Goal: Information Seeking & Learning: Check status

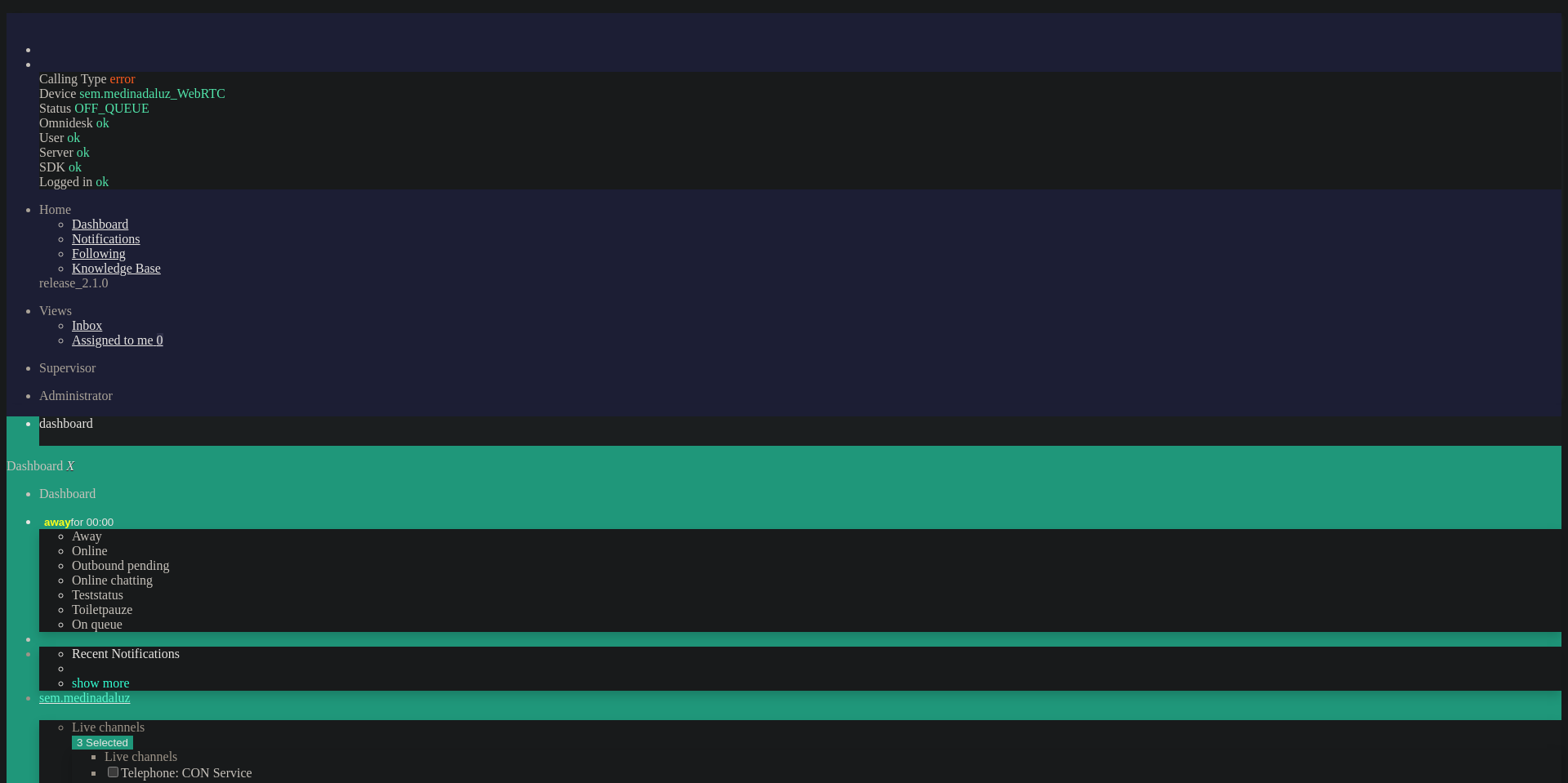
click at [39, 72] on li "Tickets menu" at bounding box center [800, 64] width 1522 height 14
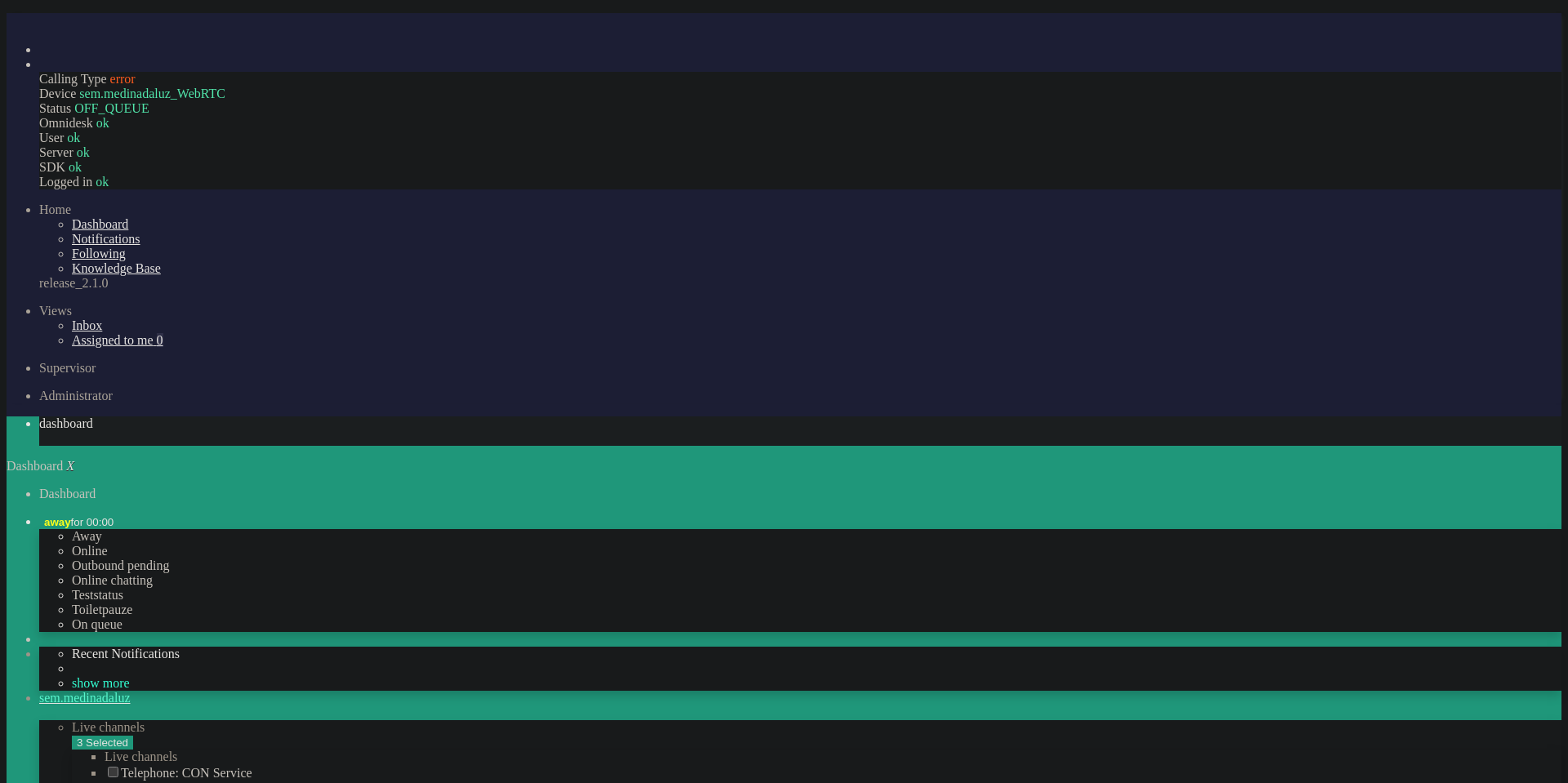
click at [39, 72] on li "Tickets menu" at bounding box center [800, 64] width 1522 height 14
click at [80, 318] on link "Inbox" at bounding box center [87, 325] width 31 height 14
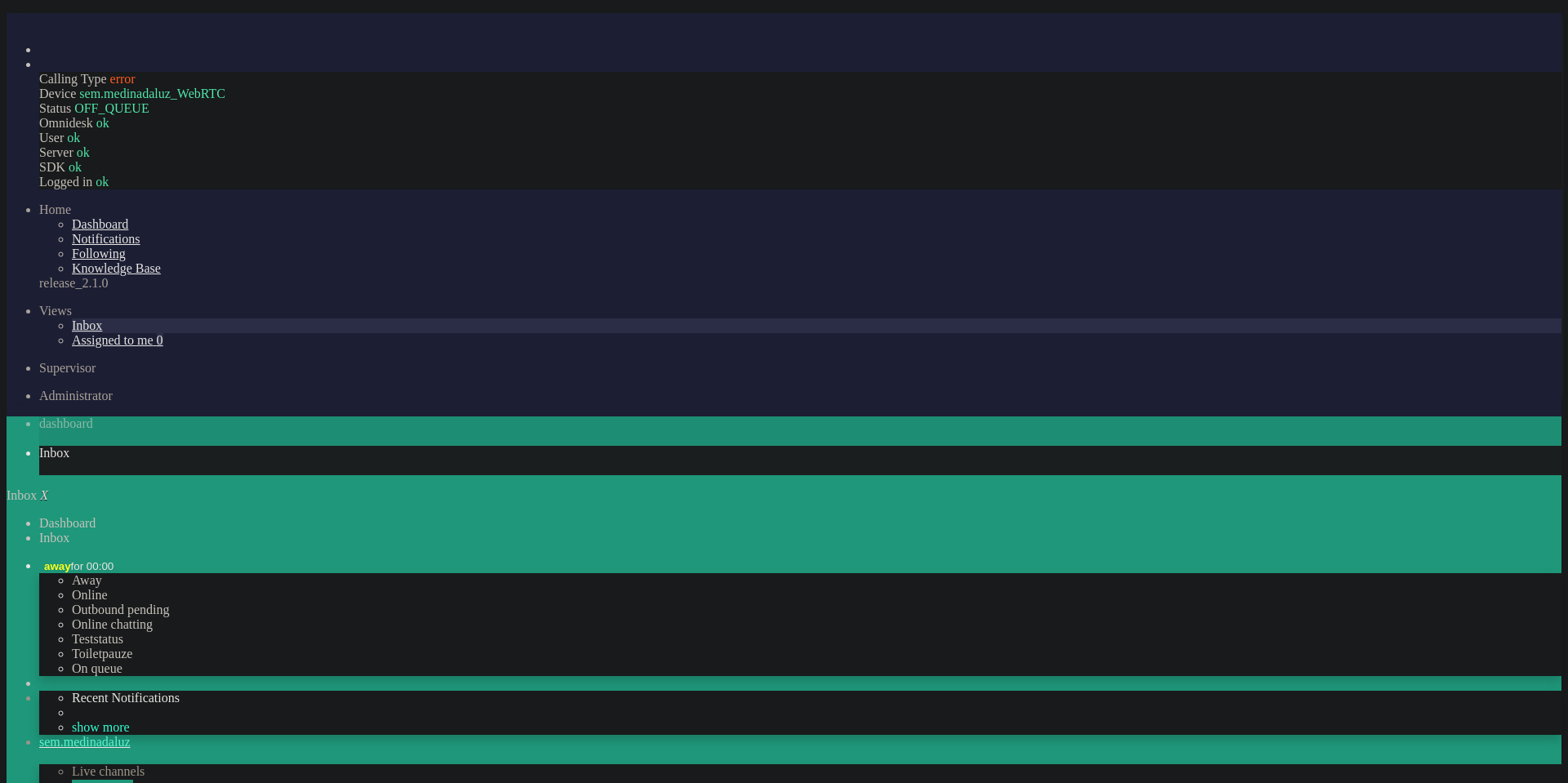
type input "598367"
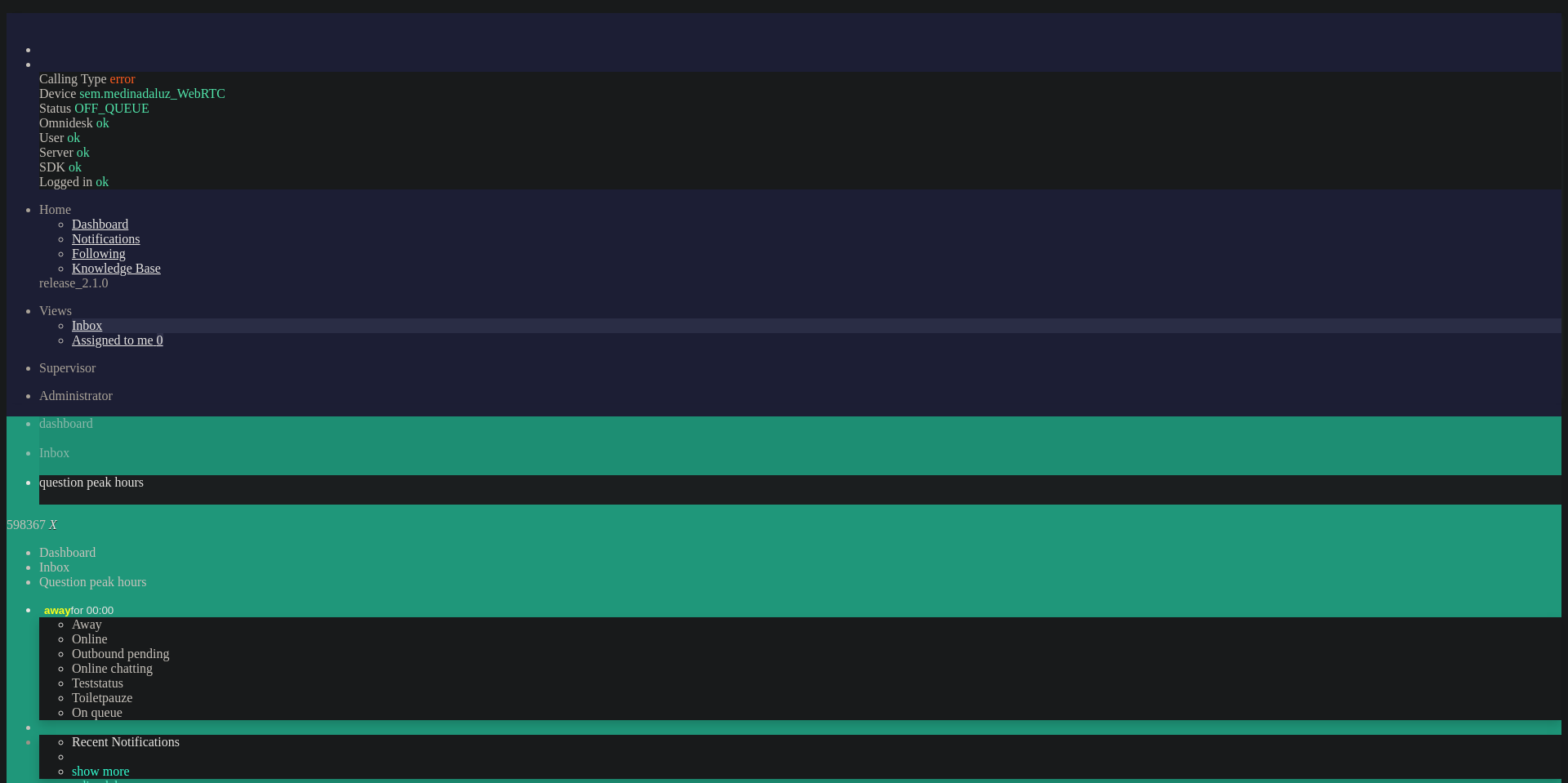
click at [39, 72] on li "Tickets menu" at bounding box center [800, 64] width 1522 height 14
click at [70, 446] on span "Inbox" at bounding box center [54, 452] width 31 height 14
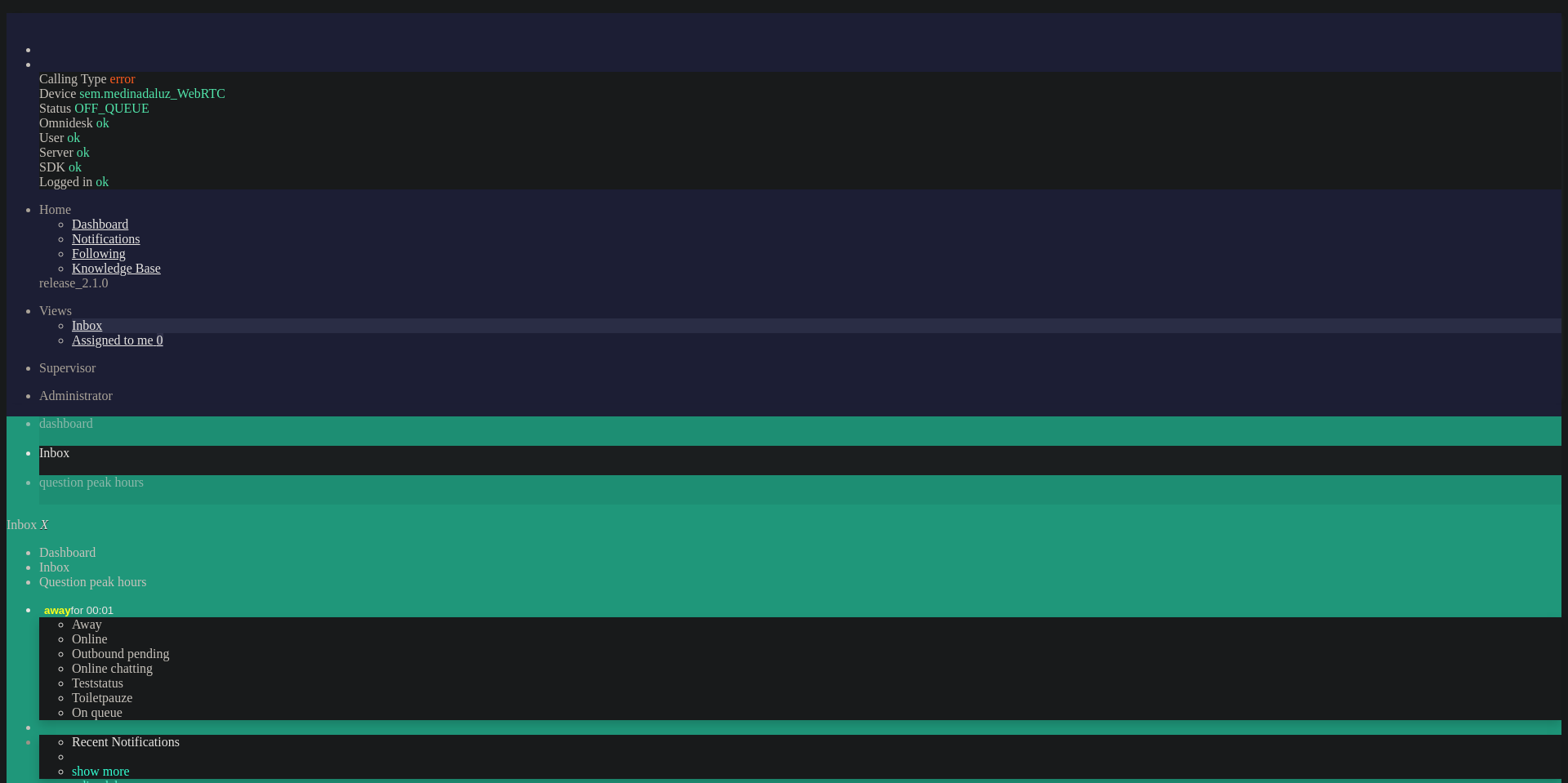
drag, startPoint x: 321, startPoint y: 93, endPoint x: 222, endPoint y: 90, distance: 99.0
click at [39, 72] on li "Tickets menu" at bounding box center [800, 64] width 1522 height 14
click at [39, 57] on li "Dashboard menu" at bounding box center [800, 49] width 1522 height 14
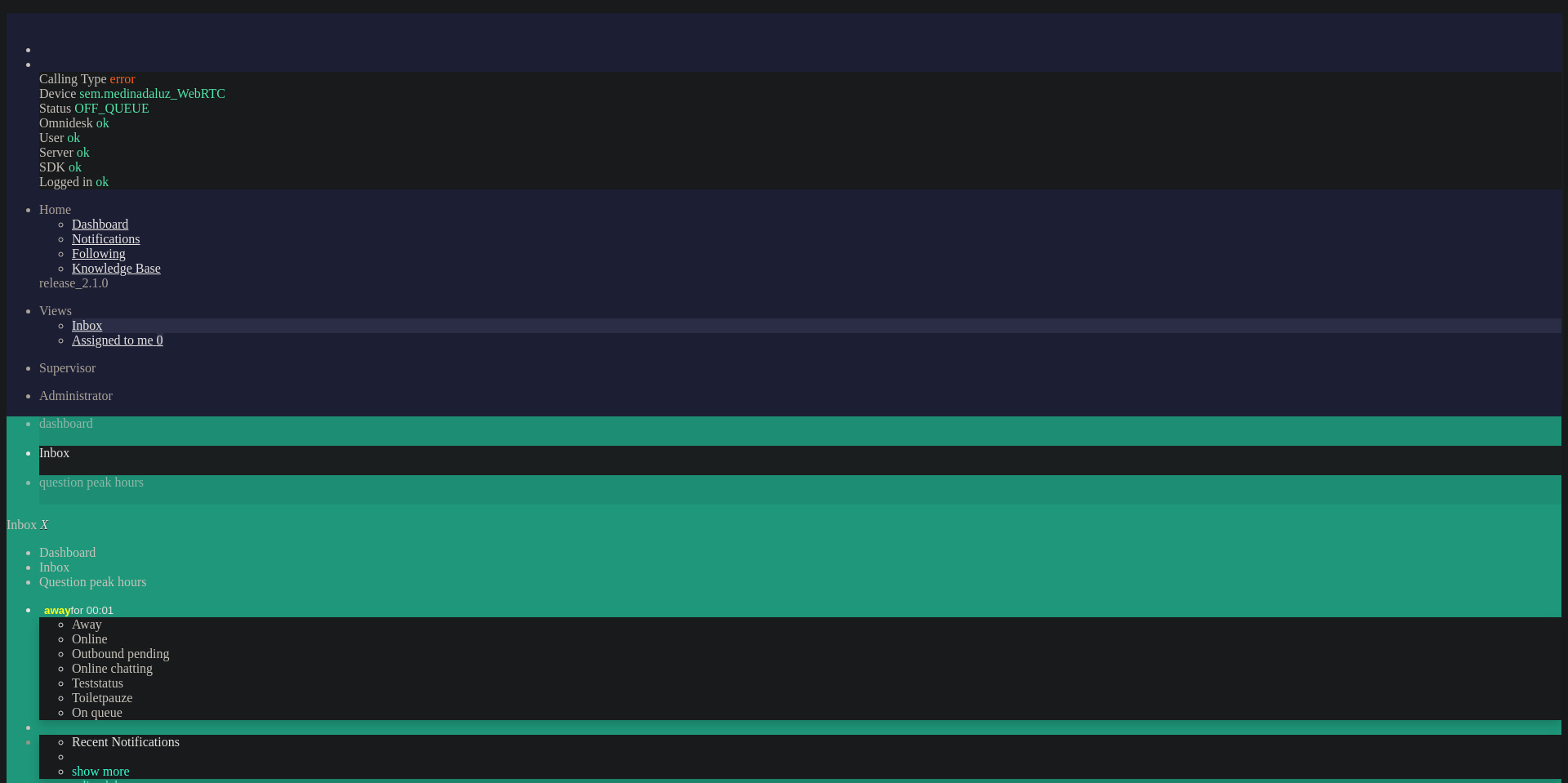
click at [39, 72] on li "Tickets menu" at bounding box center [800, 64] width 1522 height 14
click at [39, 25] on img "Omnidesk" at bounding box center [54, 25] width 29 height 0
